Goal: Navigation & Orientation: Understand site structure

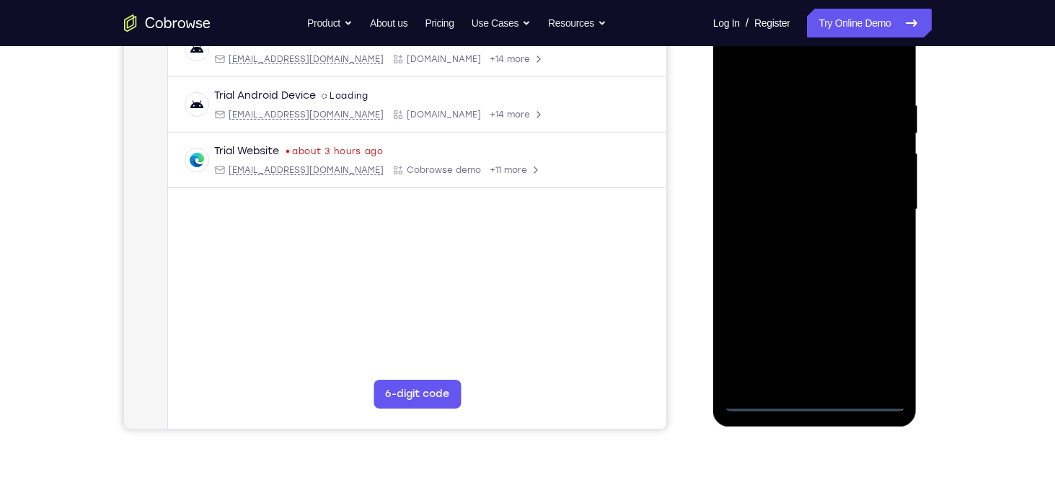
click at [810, 400] on div at bounding box center [815, 210] width 182 height 404
click at [876, 323] on div at bounding box center [815, 210] width 182 height 404
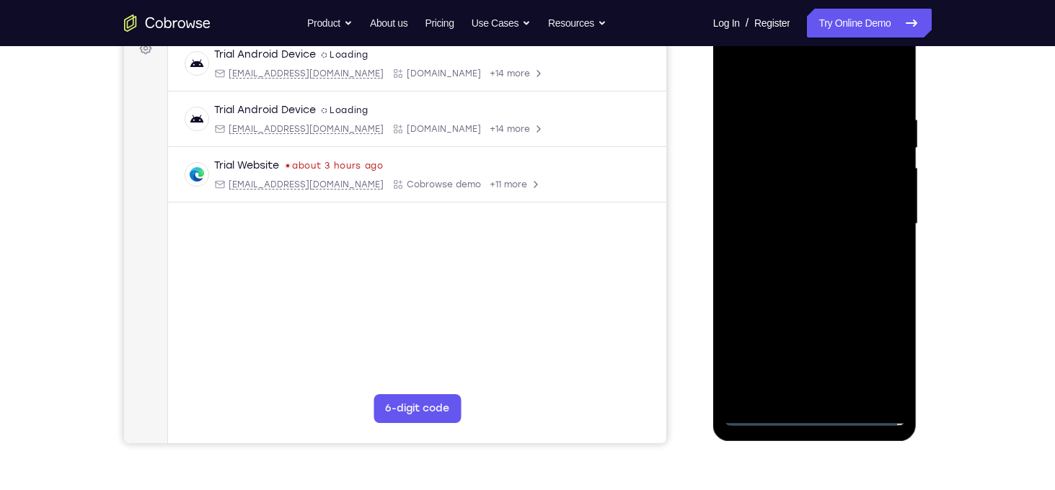
click at [886, 354] on div at bounding box center [815, 224] width 182 height 404
click at [826, 182] on div at bounding box center [815, 224] width 182 height 404
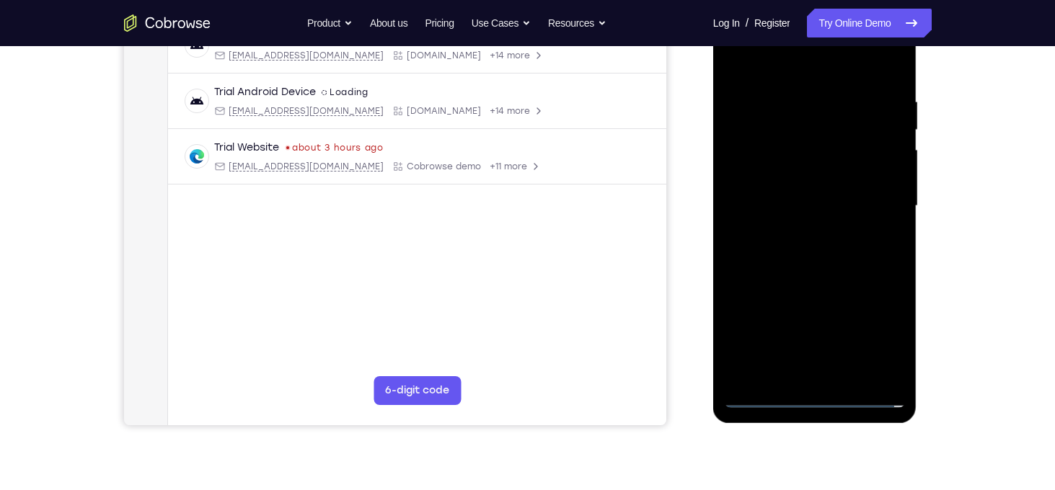
click at [813, 396] on div at bounding box center [815, 206] width 182 height 404
click at [881, 337] on div at bounding box center [815, 206] width 182 height 404
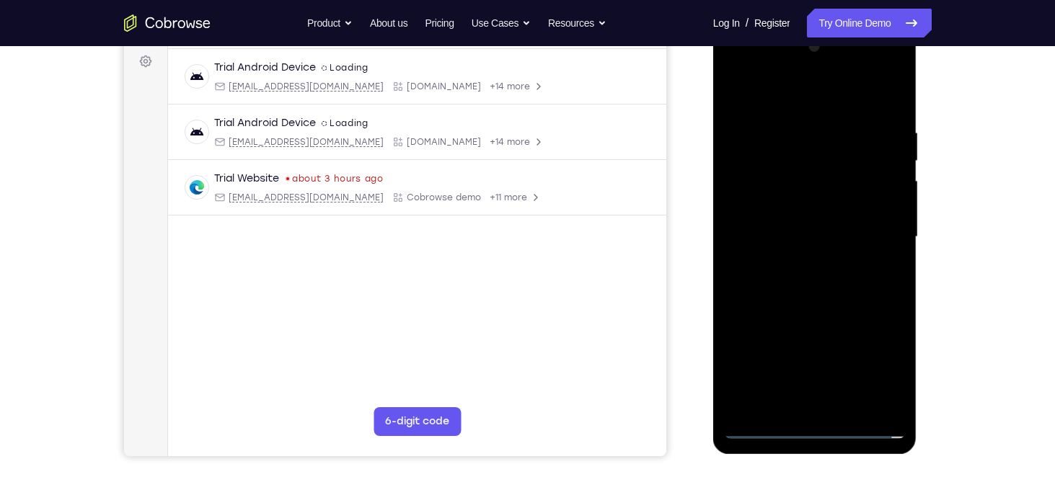
click at [795, 97] on div at bounding box center [815, 237] width 182 height 404
click at [874, 230] on div at bounding box center [815, 237] width 182 height 404
click at [798, 266] on div at bounding box center [815, 237] width 182 height 404
click at [808, 227] on div at bounding box center [815, 237] width 182 height 404
click at [813, 202] on div at bounding box center [815, 237] width 182 height 404
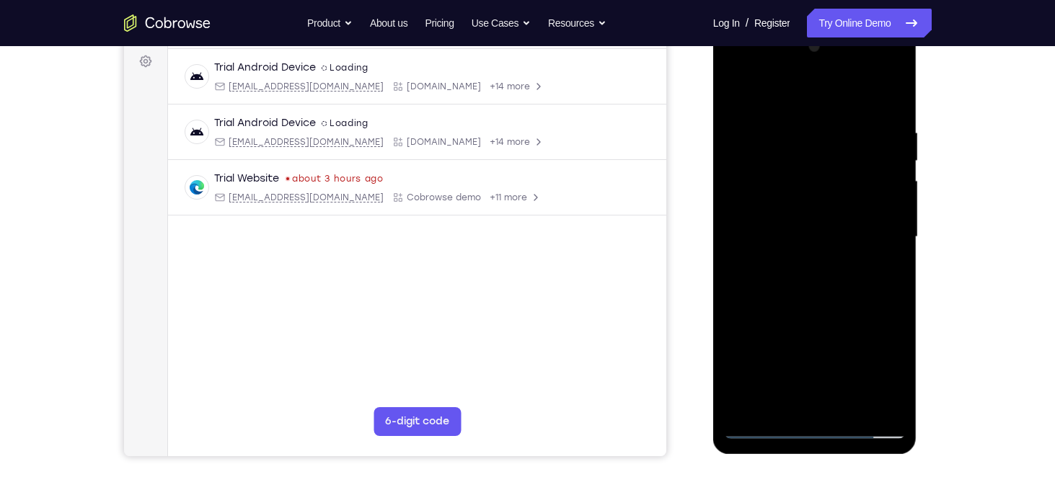
click at [830, 235] on div at bounding box center [815, 237] width 182 height 404
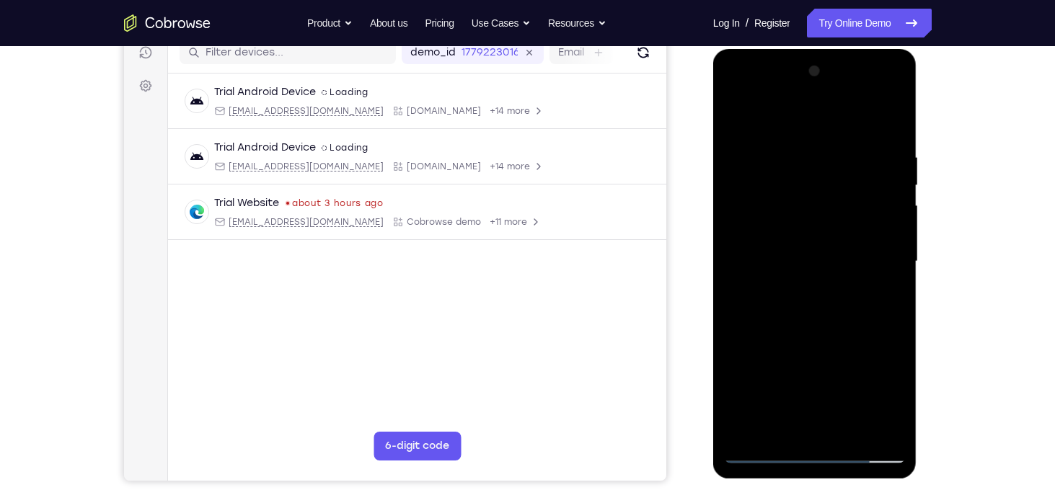
scroll to position [189, 0]
click at [898, 135] on div at bounding box center [815, 263] width 182 height 404
click at [894, 133] on div at bounding box center [815, 263] width 182 height 404
click at [794, 148] on div at bounding box center [815, 263] width 182 height 404
click at [885, 218] on div at bounding box center [815, 263] width 182 height 404
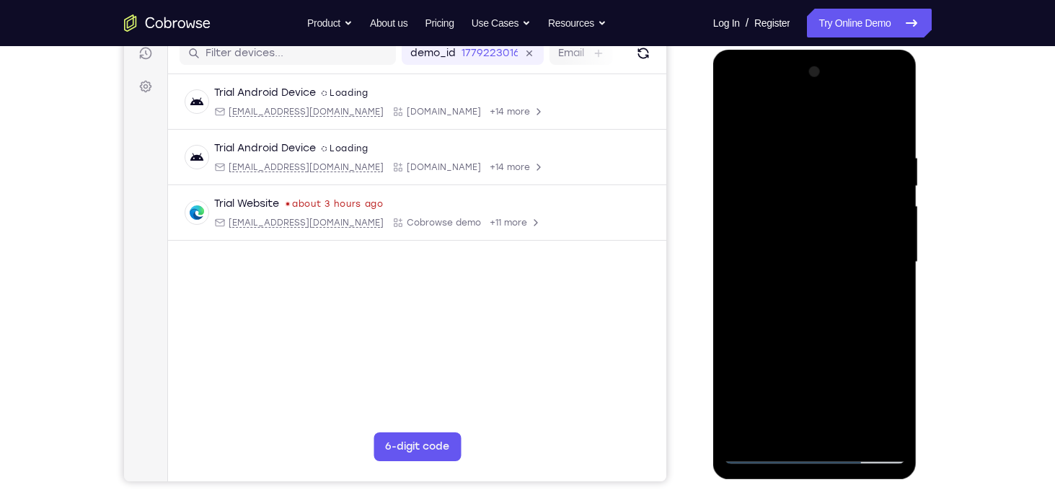
click at [885, 218] on div at bounding box center [815, 263] width 182 height 404
click at [874, 428] on div at bounding box center [815, 263] width 182 height 404
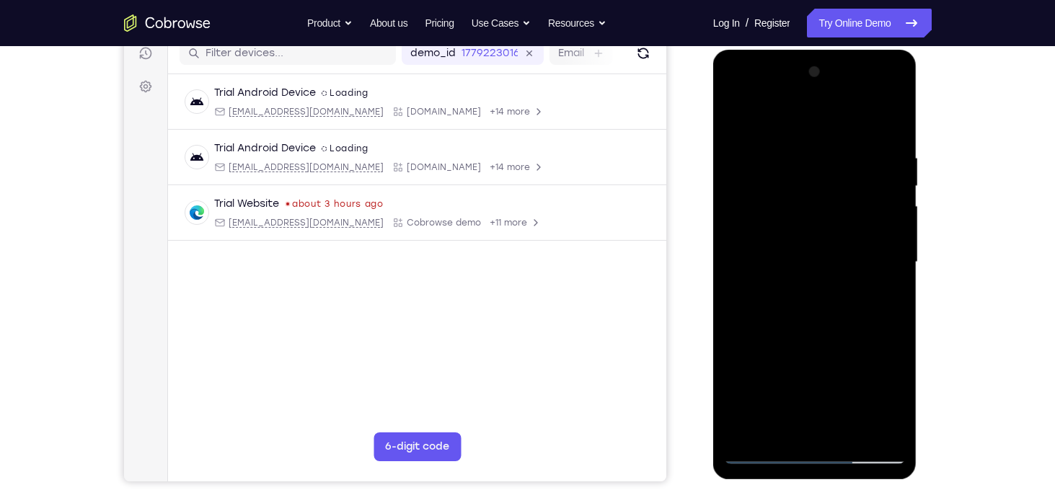
click at [903, 296] on div at bounding box center [815, 263] width 182 height 404
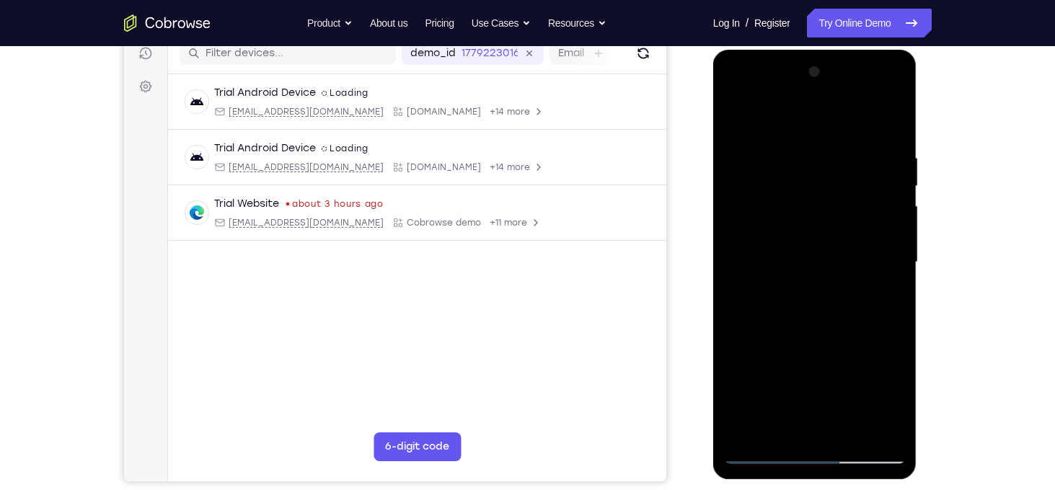
click at [734, 286] on div at bounding box center [815, 263] width 182 height 404
click at [903, 250] on div at bounding box center [815, 263] width 182 height 404
click at [890, 249] on div at bounding box center [815, 263] width 182 height 404
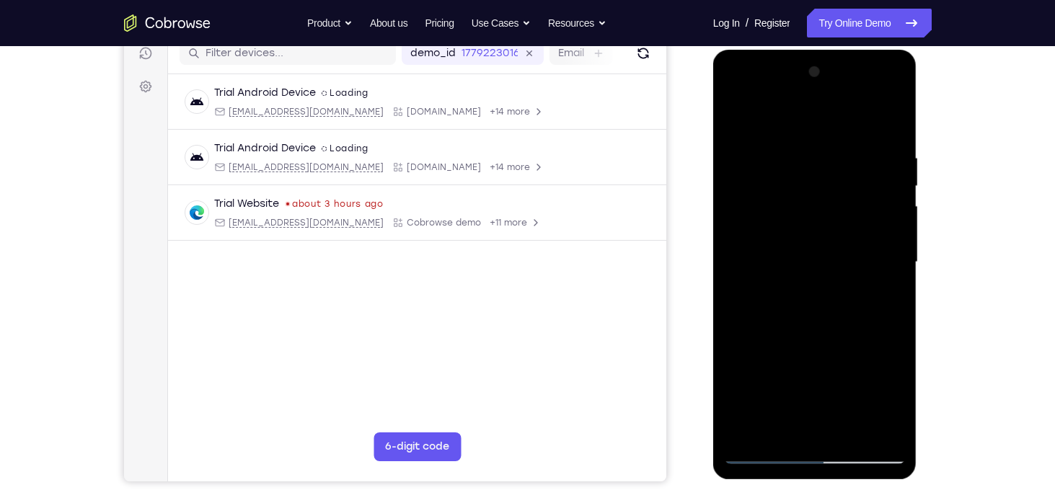
click at [890, 249] on div at bounding box center [815, 263] width 182 height 404
click at [891, 122] on div at bounding box center [815, 263] width 182 height 404
drag, startPoint x: 843, startPoint y: 185, endPoint x: 825, endPoint y: 291, distance: 106.8
click at [825, 291] on div at bounding box center [815, 263] width 182 height 404
drag, startPoint x: 879, startPoint y: 208, endPoint x: 710, endPoint y: 203, distance: 168.8
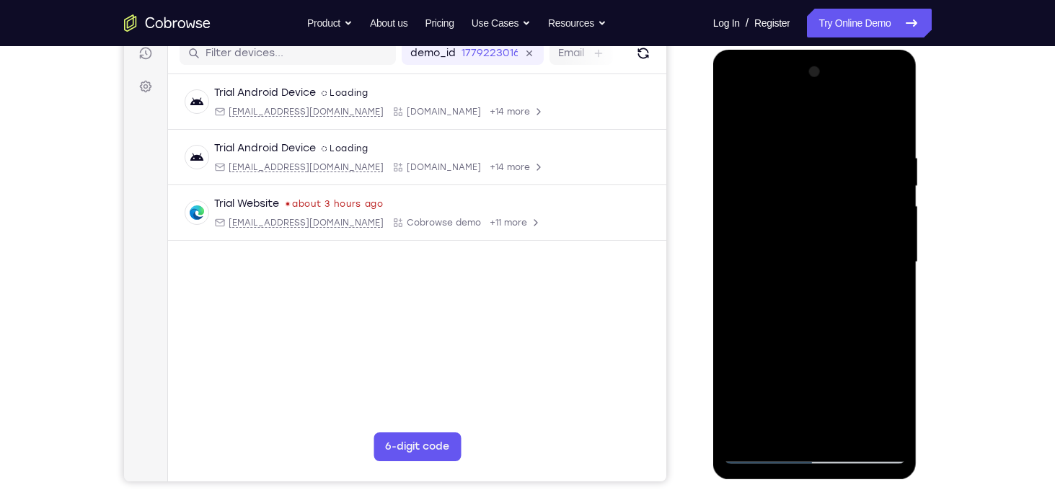
click at [713, 203] on html "Online web based iOS Simulators and Android Emulators. Run iPhone, iPad, Mobile…" at bounding box center [815, 266] width 205 height 433
click at [846, 431] on div at bounding box center [815, 263] width 182 height 404
click at [825, 337] on div at bounding box center [815, 263] width 182 height 404
drag, startPoint x: 841, startPoint y: 190, endPoint x: 720, endPoint y: 198, distance: 121.4
click at [720, 198] on div at bounding box center [815, 265] width 204 height 430
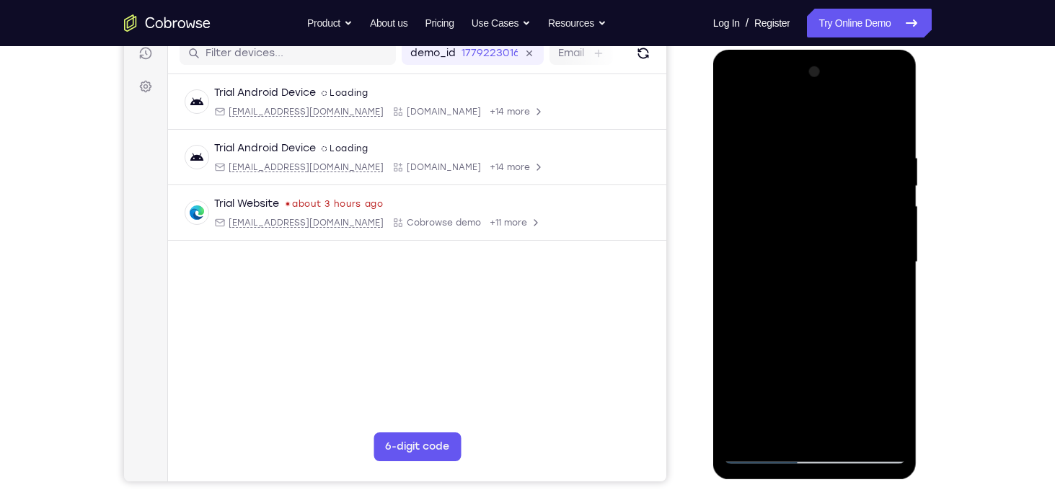
drag, startPoint x: 870, startPoint y: 184, endPoint x: 799, endPoint y: 184, distance: 71.4
click at [799, 184] on div at bounding box center [815, 263] width 182 height 404
drag, startPoint x: 864, startPoint y: 195, endPoint x: 783, endPoint y: 192, distance: 81.5
click at [783, 192] on div at bounding box center [815, 263] width 182 height 404
drag, startPoint x: 854, startPoint y: 186, endPoint x: 762, endPoint y: 185, distance: 91.6
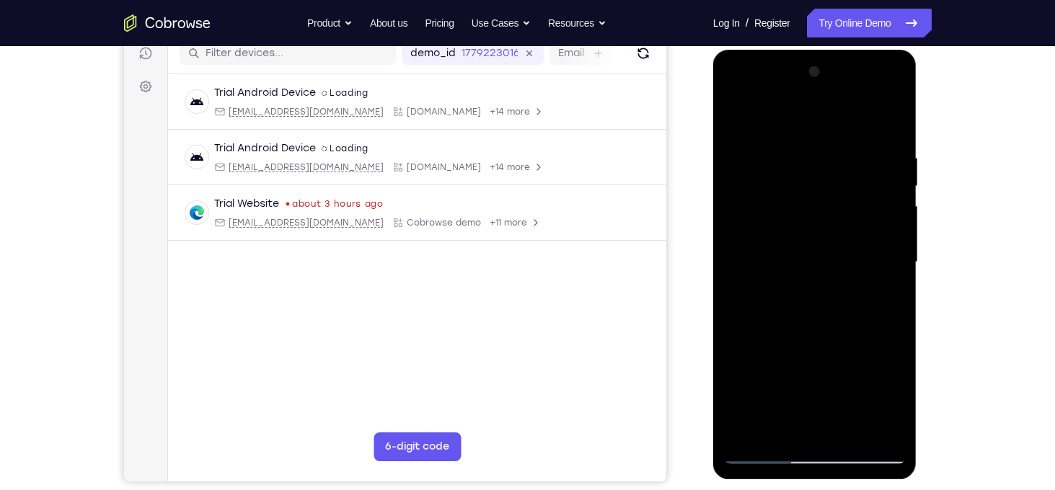
click at [762, 185] on div at bounding box center [815, 263] width 182 height 404
drag, startPoint x: 846, startPoint y: 184, endPoint x: 765, endPoint y: 184, distance: 81.5
click at [765, 184] on div at bounding box center [815, 263] width 182 height 404
drag, startPoint x: 857, startPoint y: 186, endPoint x: 941, endPoint y: 198, distance: 84.5
click at [918, 198] on html "Online web based iOS Simulators and Android Emulators. Run iPhone, iPad, Mobile…" at bounding box center [815, 266] width 205 height 433
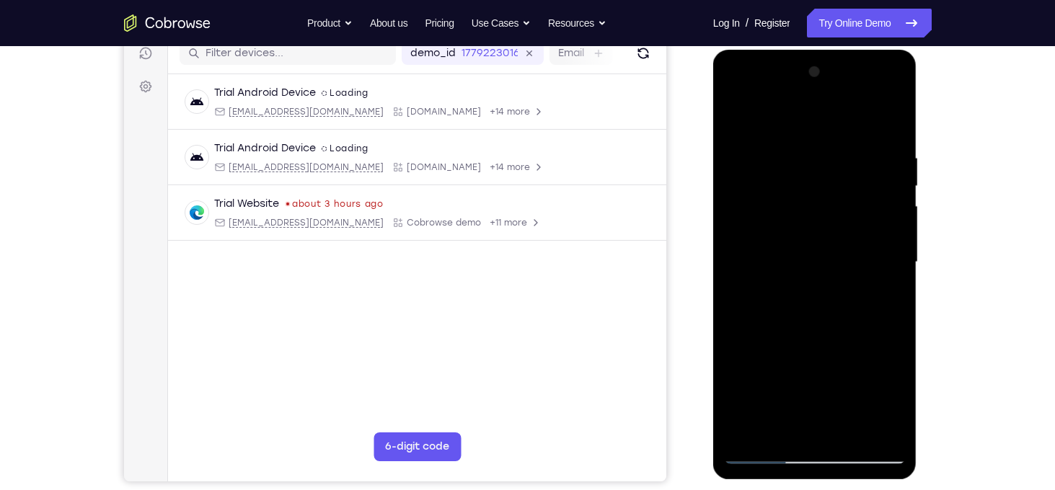
drag, startPoint x: 758, startPoint y: 187, endPoint x: 1662, endPoint y: 234, distance: 904.6
click at [918, 185] on html "Online web based iOS Simulators and Android Emulators. Run iPhone, iPad, Mobile…" at bounding box center [815, 266] width 205 height 433
drag, startPoint x: 754, startPoint y: 188, endPoint x: 947, endPoint y: 164, distance: 194.8
click at [918, 164] on html "Online web based iOS Simulators and Android Emulators. Run iPhone, iPad, Mobile…" at bounding box center [815, 266] width 205 height 433
click at [830, 246] on div at bounding box center [815, 263] width 182 height 404
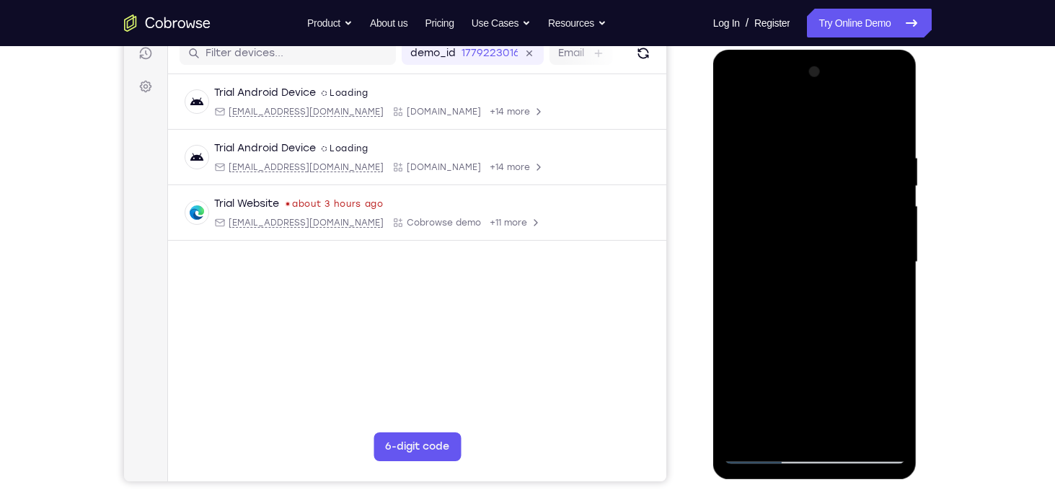
click at [735, 116] on div at bounding box center [815, 263] width 182 height 404
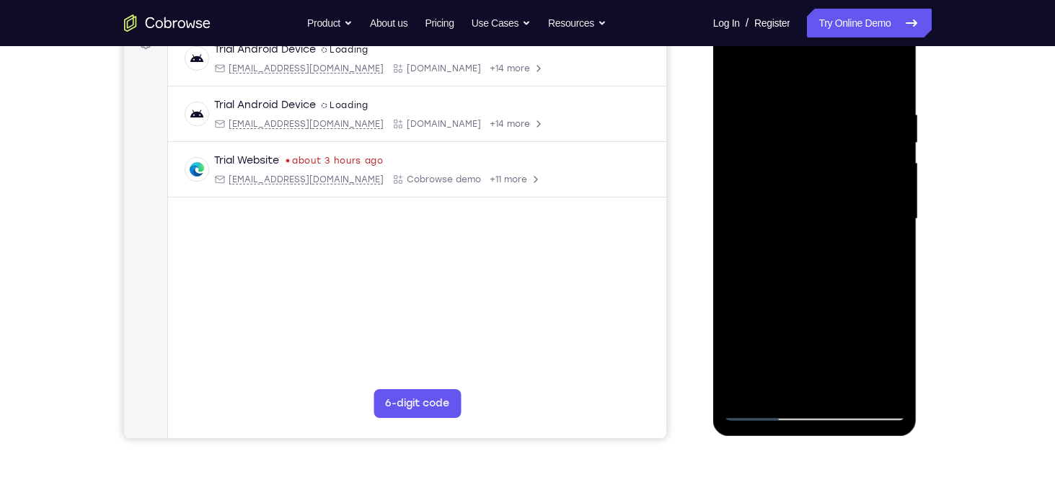
scroll to position [247, 0]
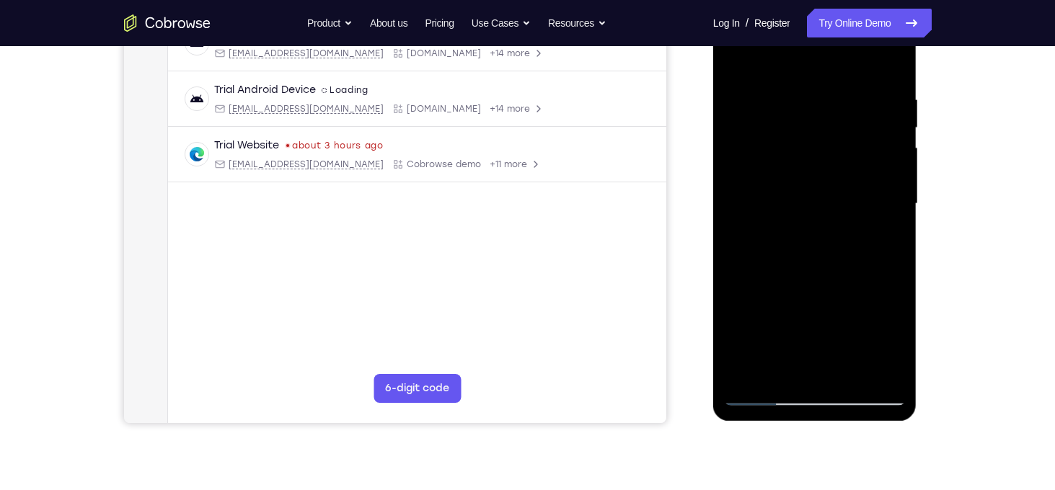
click at [761, 395] on div at bounding box center [815, 204] width 182 height 404
click at [762, 394] on div at bounding box center [815, 204] width 182 height 404
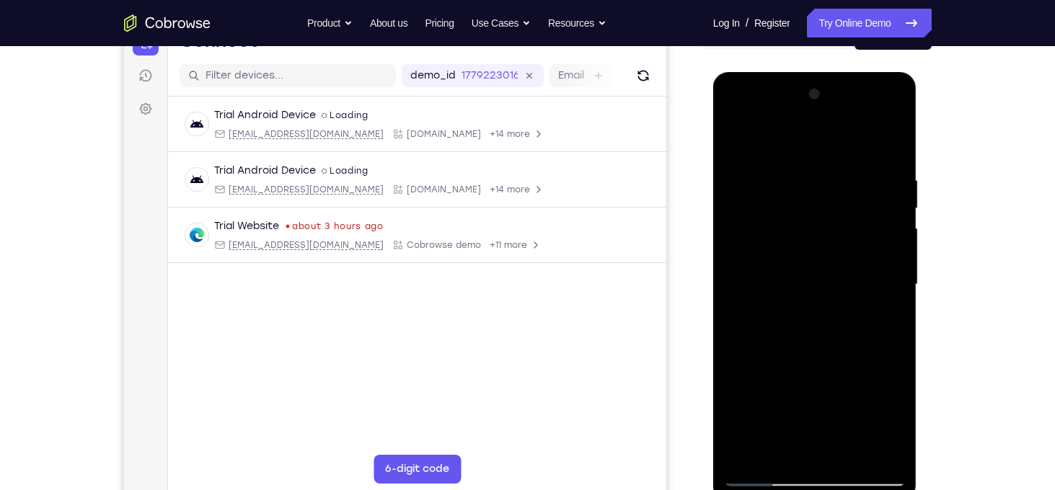
scroll to position [164, 0]
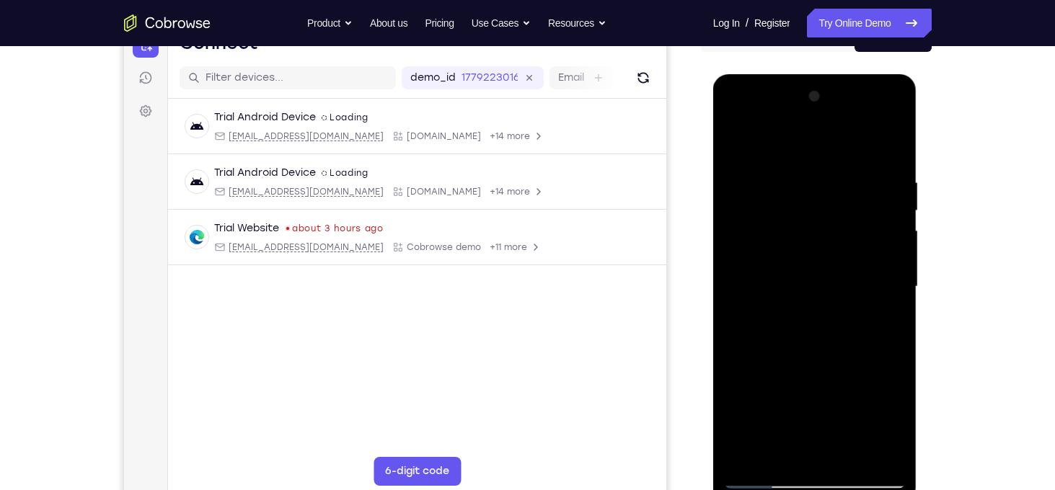
click at [740, 141] on div at bounding box center [815, 287] width 182 height 404
